Goal: Task Accomplishment & Management: Manage account settings

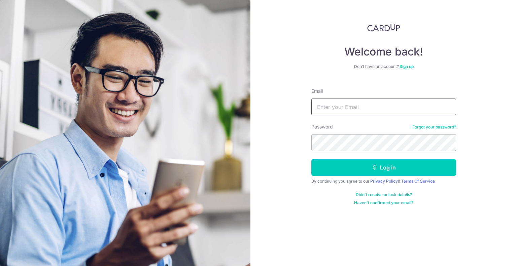
click at [344, 108] on input "Email" at bounding box center [384, 107] width 145 height 17
type input "lwcs95@ymail.com"
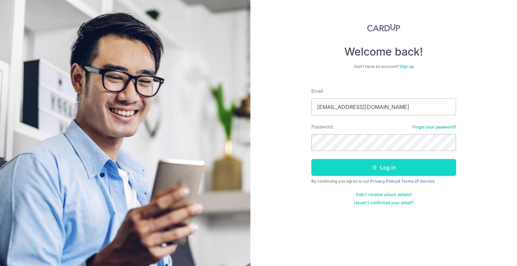
click at [338, 166] on button "Log in" at bounding box center [384, 167] width 145 height 17
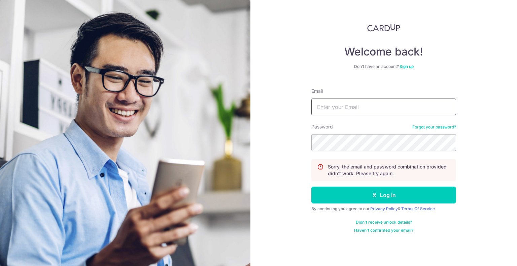
click at [352, 109] on input "Email" at bounding box center [384, 107] width 145 height 17
type input "[EMAIL_ADDRESS][DOMAIN_NAME]"
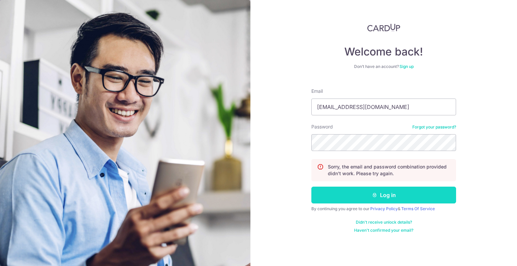
click at [361, 196] on button "Log in" at bounding box center [384, 195] width 145 height 17
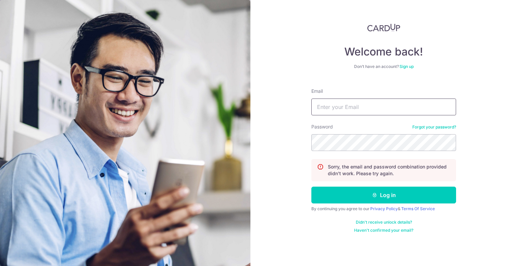
click at [373, 105] on input "Email" at bounding box center [384, 107] width 145 height 17
type input "[EMAIL_ADDRESS][DOMAIN_NAME]"
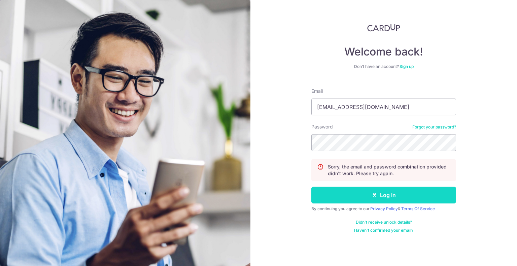
click at [372, 192] on button "Log in" at bounding box center [384, 195] width 145 height 17
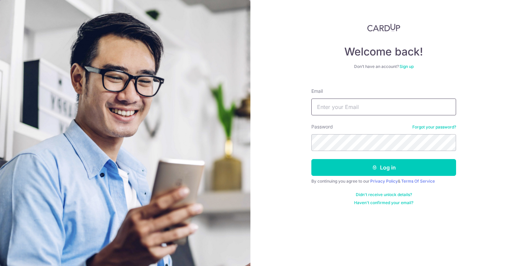
click at [335, 108] on input "Email" at bounding box center [384, 107] width 145 height 17
drag, startPoint x: 369, startPoint y: 106, endPoint x: 341, endPoint y: 109, distance: 28.4
click at [341, 109] on input "lwcs95@640492" at bounding box center [384, 107] width 145 height 17
type input "lwcs95@ymail.com"
click at [396, 192] on link "Didn't receive unlock details?" at bounding box center [384, 194] width 56 height 5
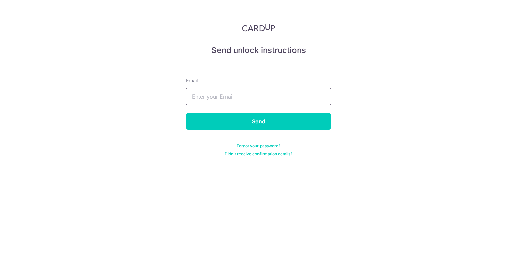
click at [260, 99] on input "text" at bounding box center [258, 96] width 145 height 17
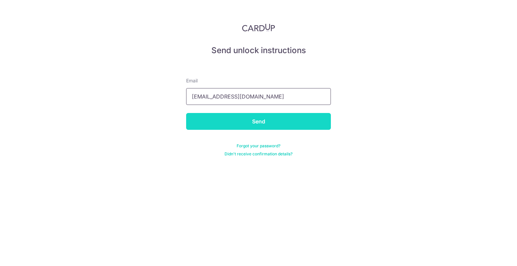
type input "lwcs95@ymail.com"
click at [260, 120] on input "Send" at bounding box center [258, 121] width 145 height 17
